Goal: Information Seeking & Learning: Learn about a topic

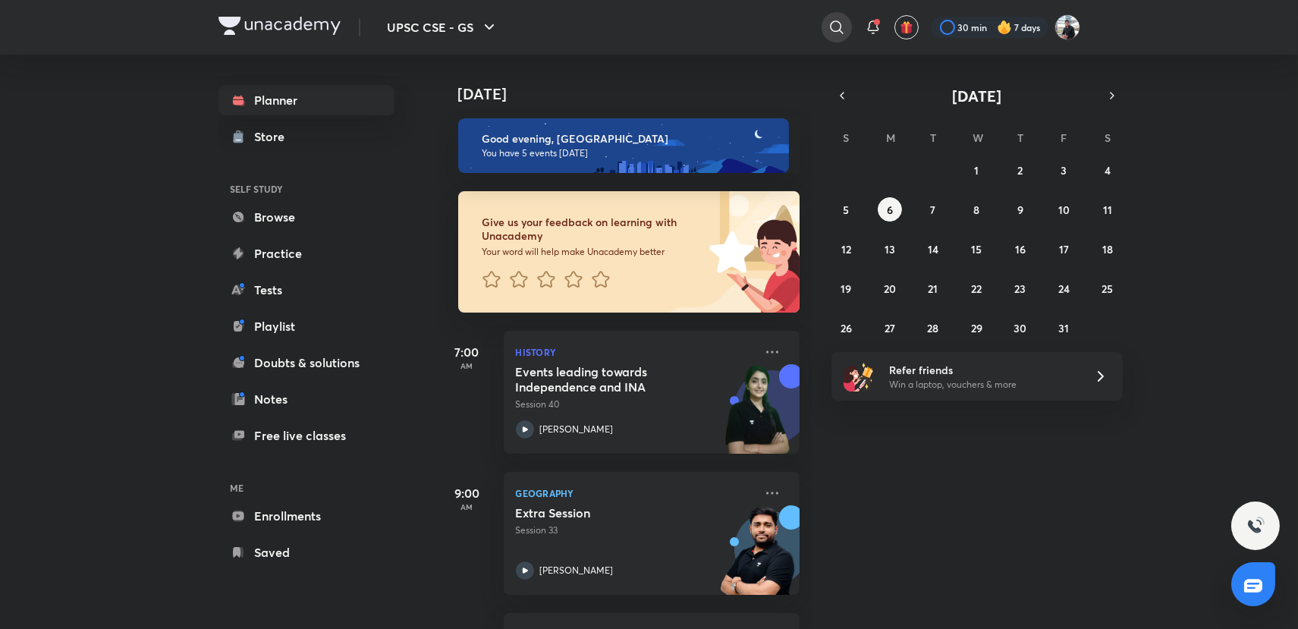
click at [833, 20] on icon at bounding box center [836, 26] width 13 height 13
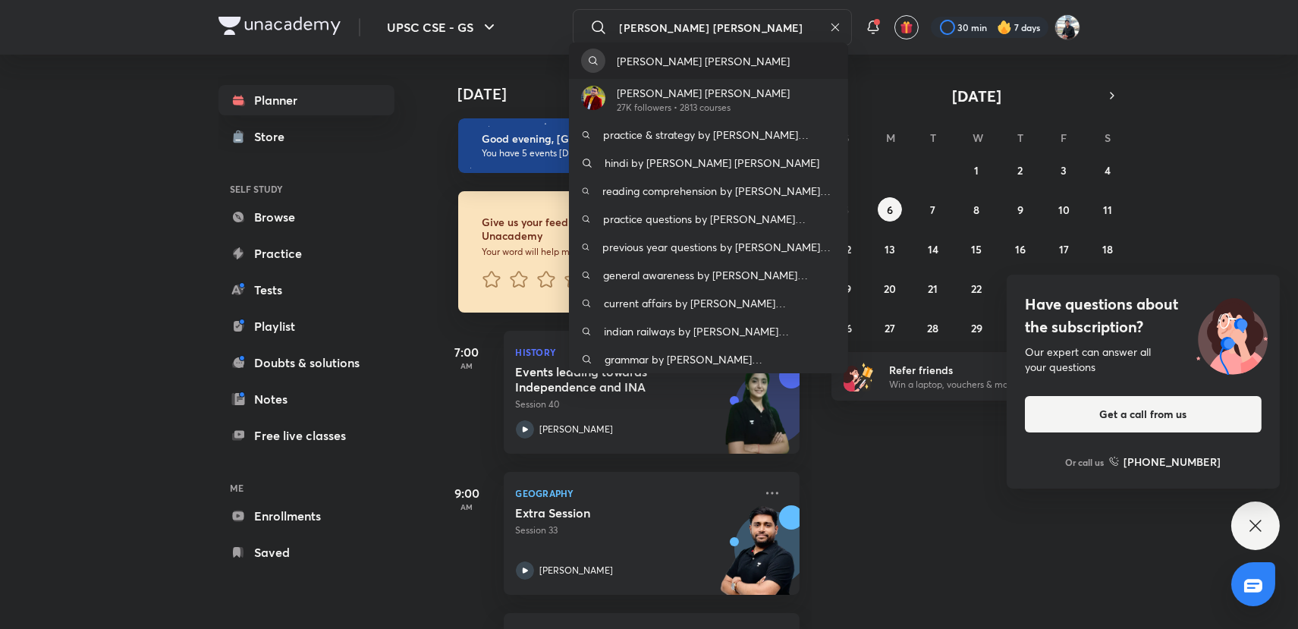
type input "[PERSON_NAME] [PERSON_NAME]"
click at [698, 60] on p "[PERSON_NAME] [PERSON_NAME]" at bounding box center [703, 61] width 173 height 16
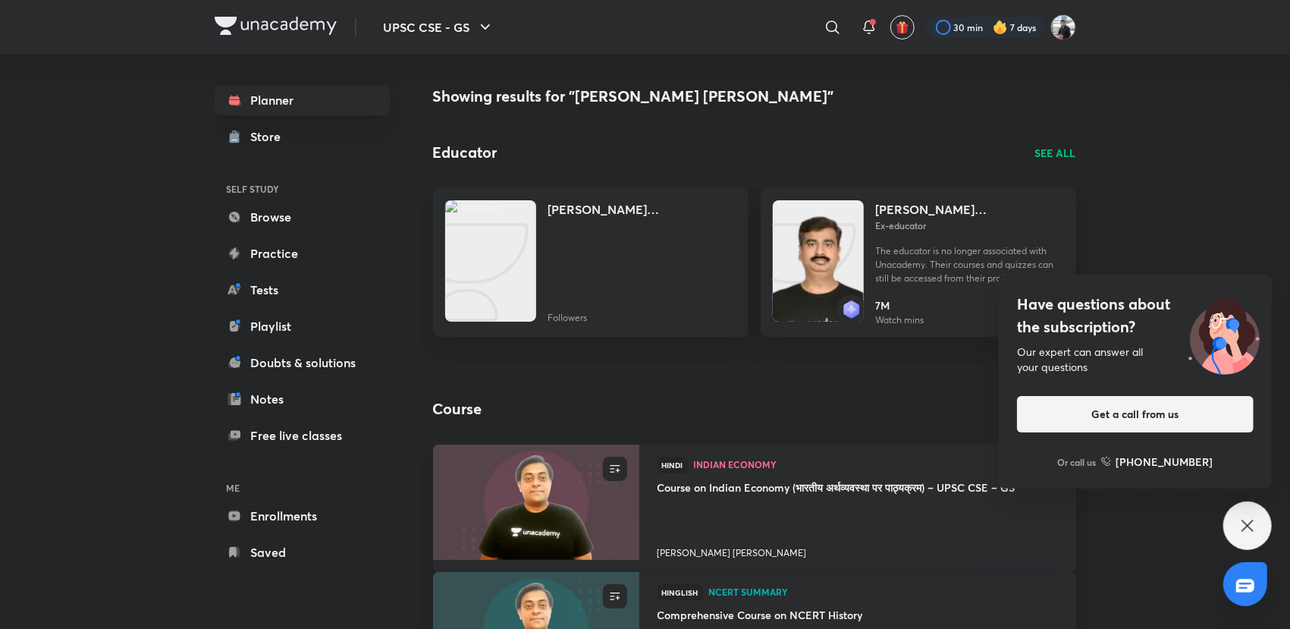
click at [1244, 526] on icon at bounding box center [1248, 526] width 18 height 18
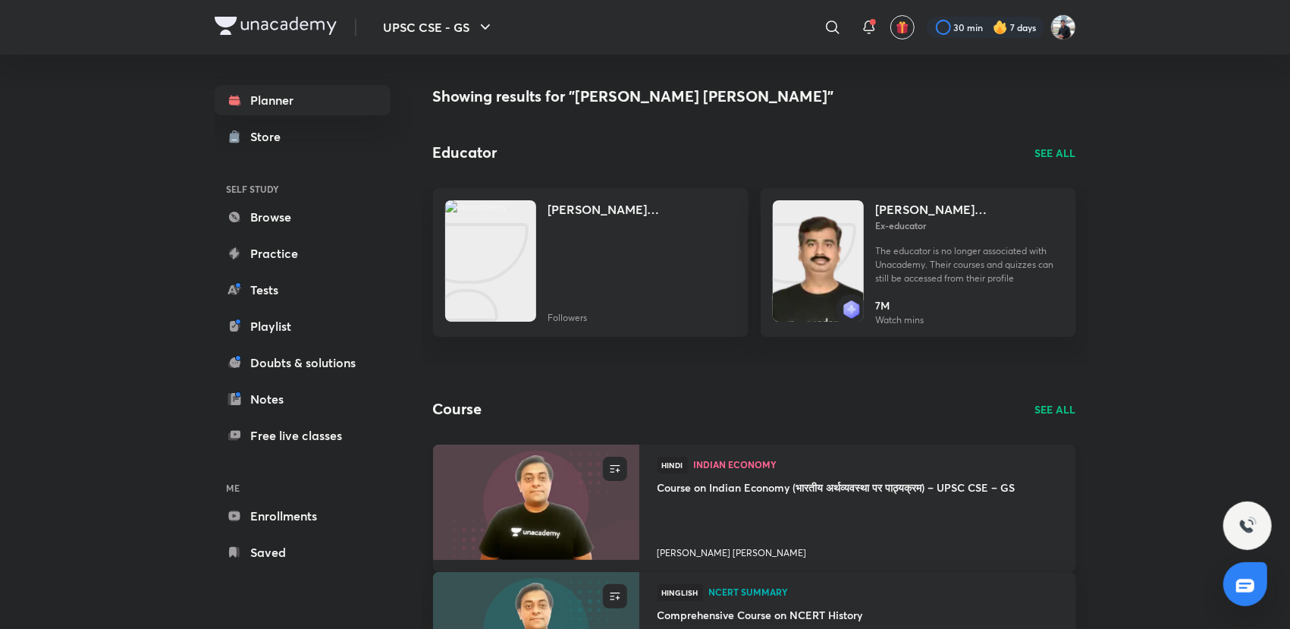
scroll to position [168, 0]
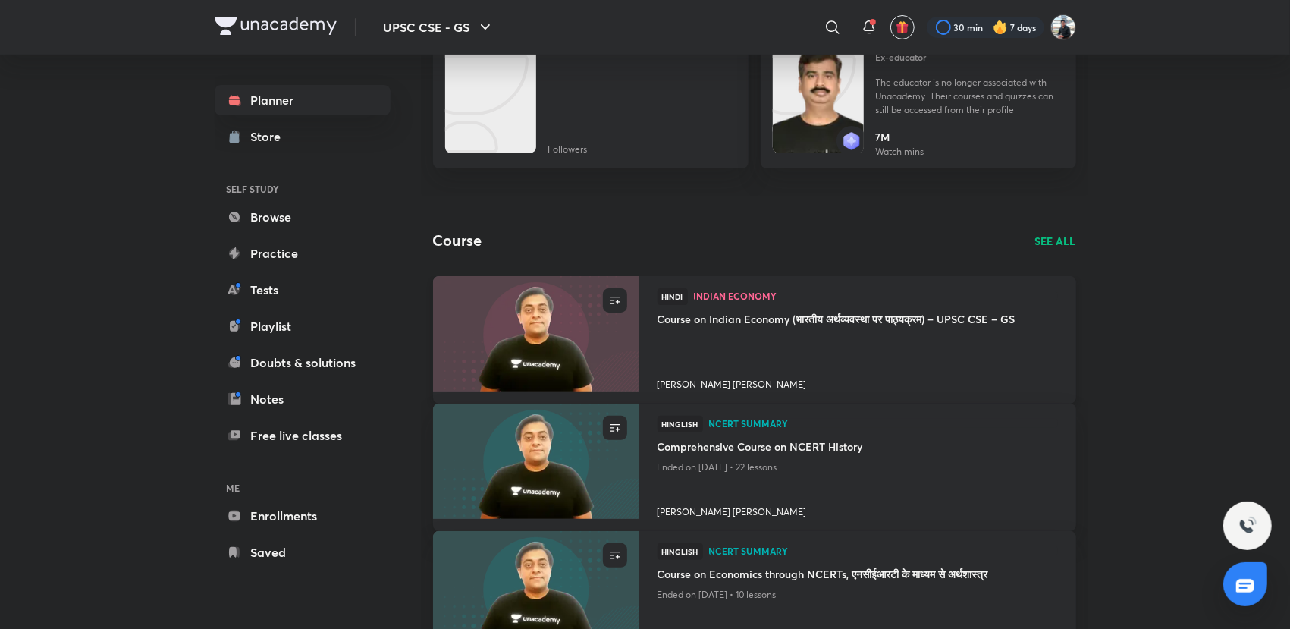
click at [687, 384] on h4 "[PERSON_NAME] [PERSON_NAME]" at bounding box center [858, 382] width 401 height 20
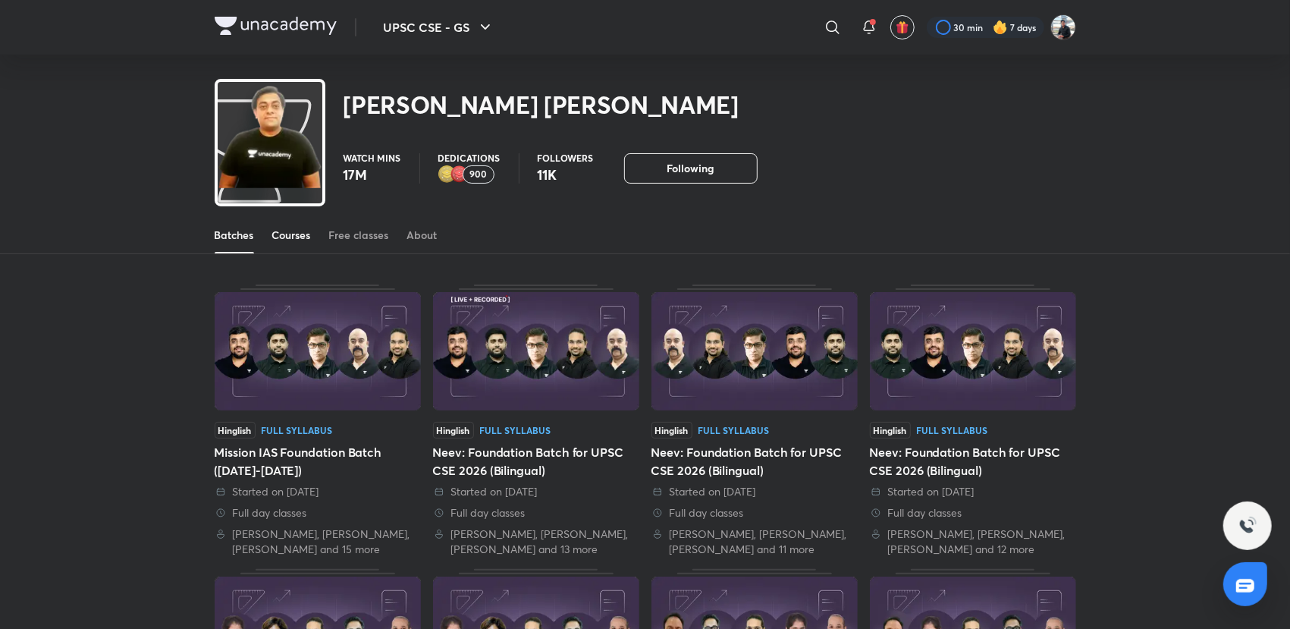
click at [295, 238] on div "Courses" at bounding box center [291, 235] width 39 height 15
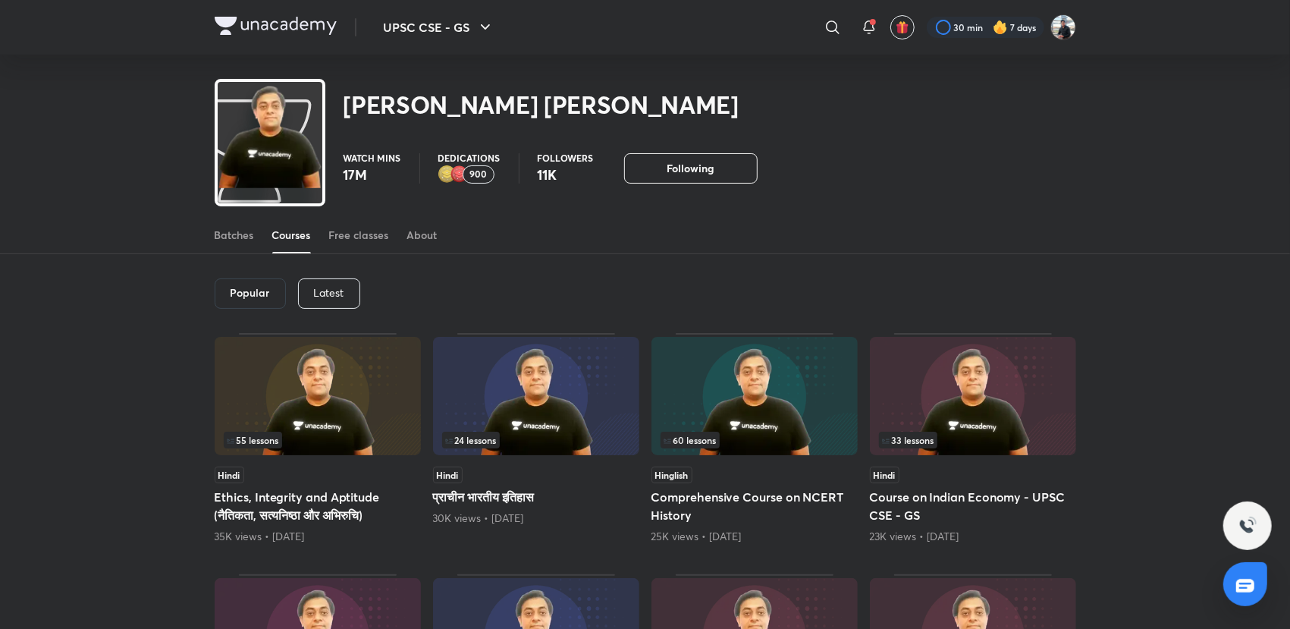
click at [354, 410] on img at bounding box center [318, 396] width 206 height 118
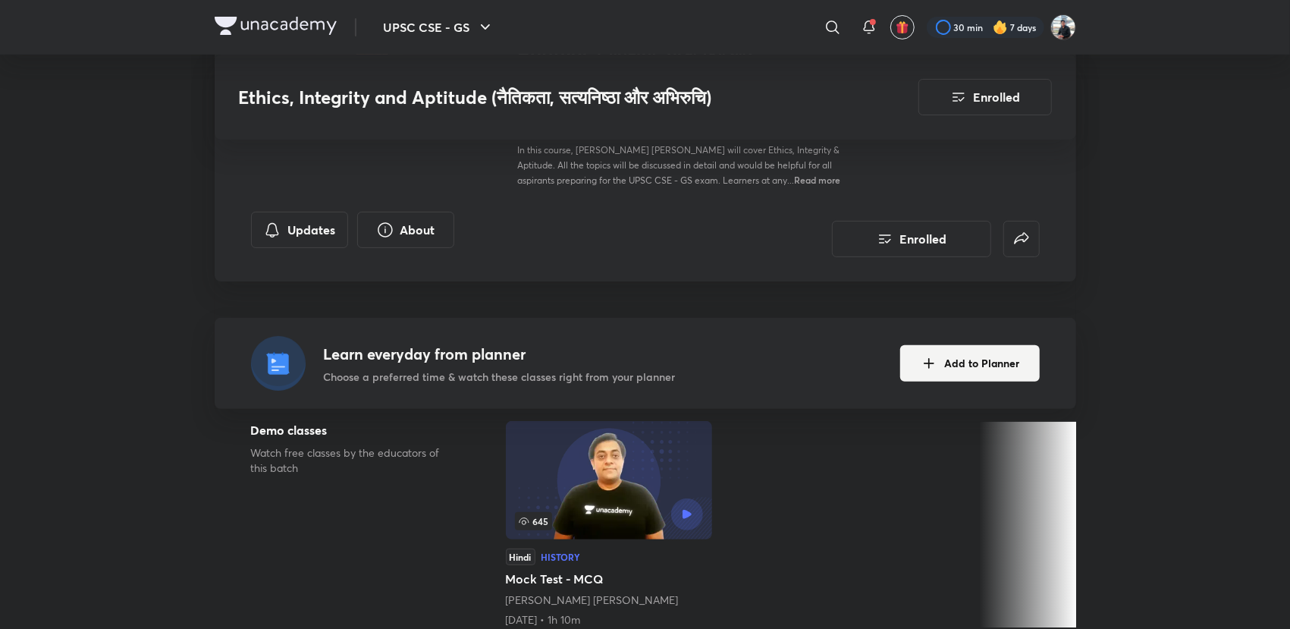
scroll to position [505, 0]
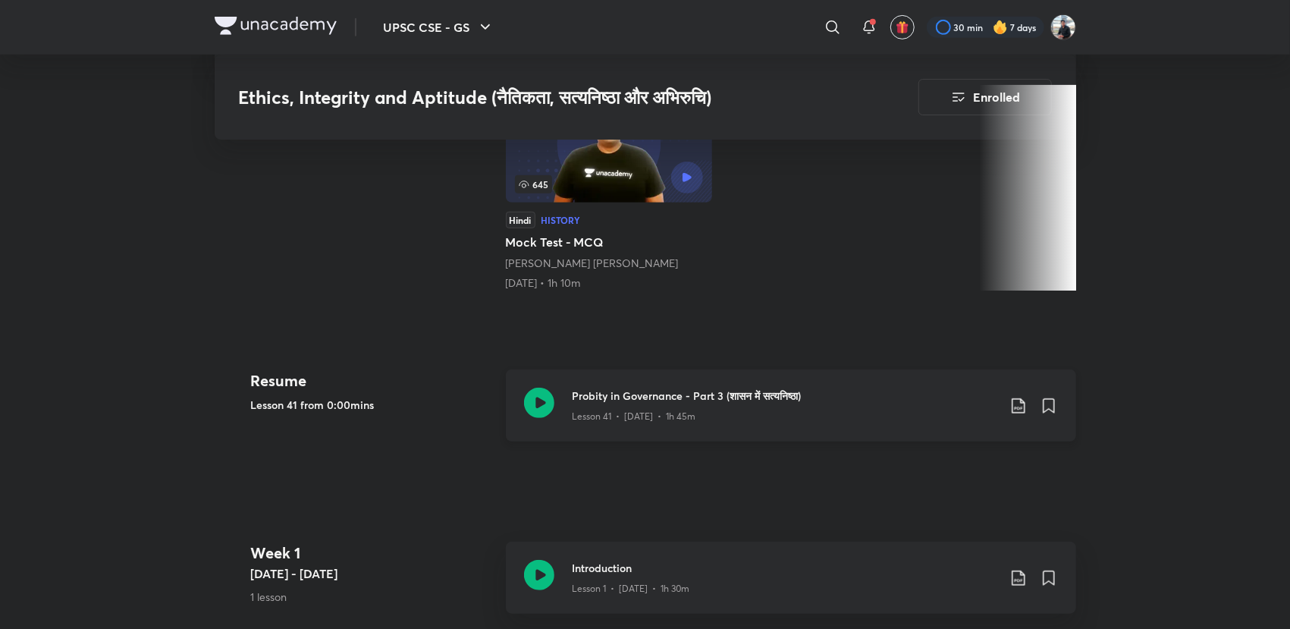
click at [540, 404] on icon at bounding box center [539, 403] width 30 height 30
